Goal: Check status: Check status

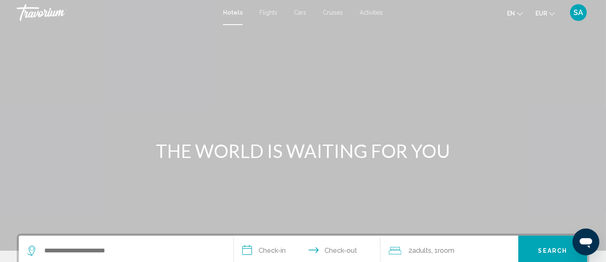
click at [573, 13] on div "SA" at bounding box center [578, 12] width 17 height 17
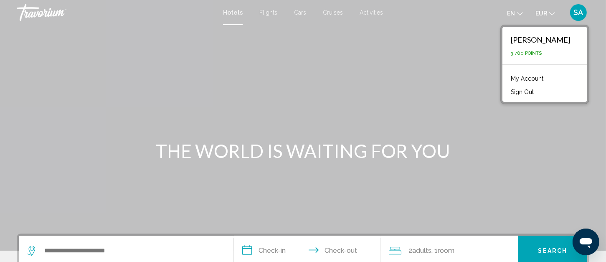
click at [548, 78] on link "My Account" at bounding box center [527, 78] width 41 height 11
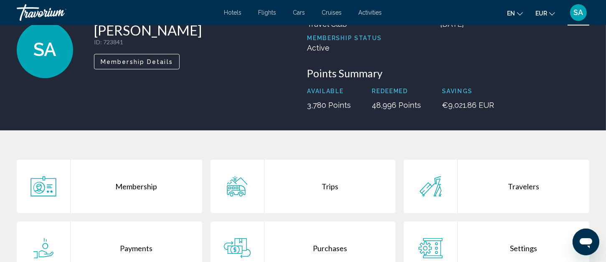
scroll to position [167, 0]
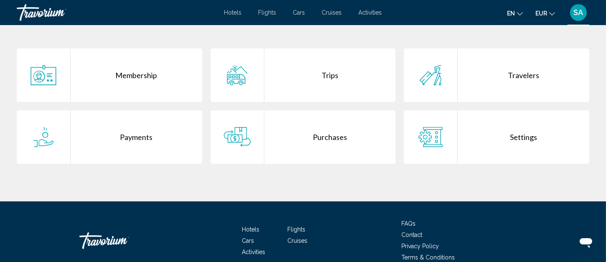
click at [359, 147] on div "Purchases" at bounding box center [330, 136] width 132 height 53
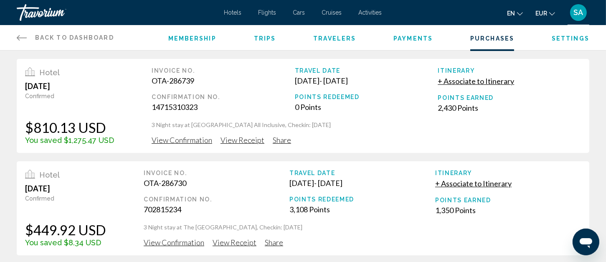
click at [166, 138] on span "View Confirmation" at bounding box center [182, 139] width 61 height 9
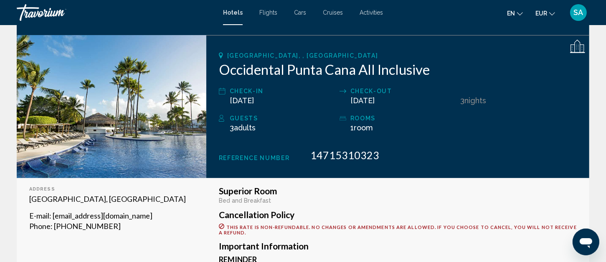
scroll to position [125, 0]
